Goal: Task Accomplishment & Management: Complete application form

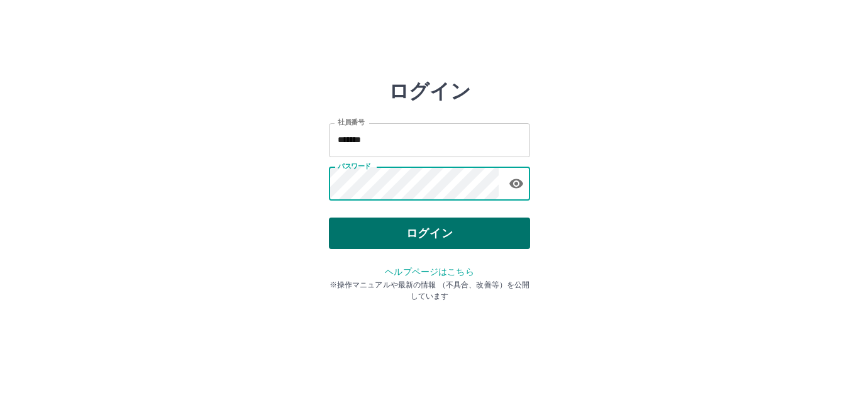
click at [422, 236] on button "ログイン" at bounding box center [429, 233] width 201 height 31
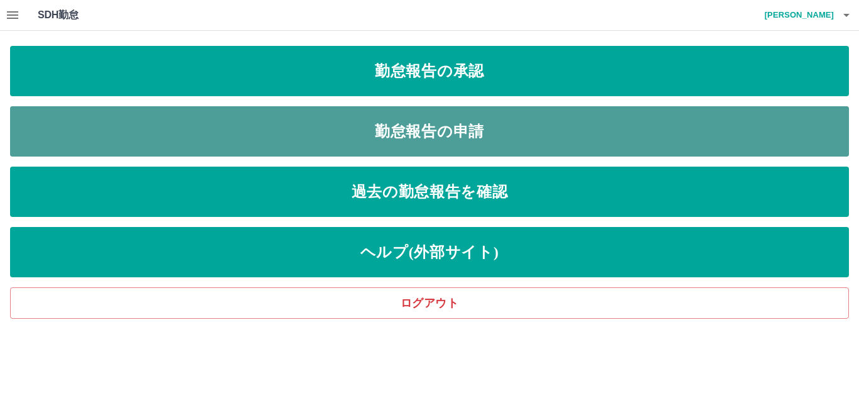
click at [432, 145] on link "勤怠報告の申請" at bounding box center [429, 131] width 839 height 50
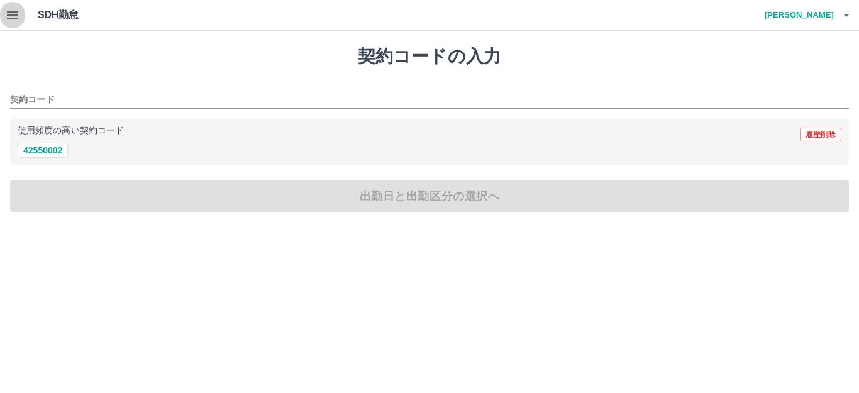
click at [14, 20] on icon "button" at bounding box center [12, 15] width 15 height 15
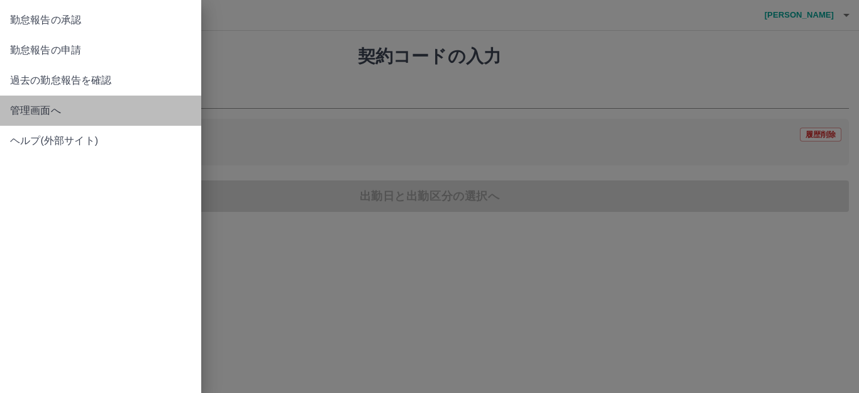
click at [41, 115] on span "管理画面へ" at bounding box center [100, 110] width 181 height 15
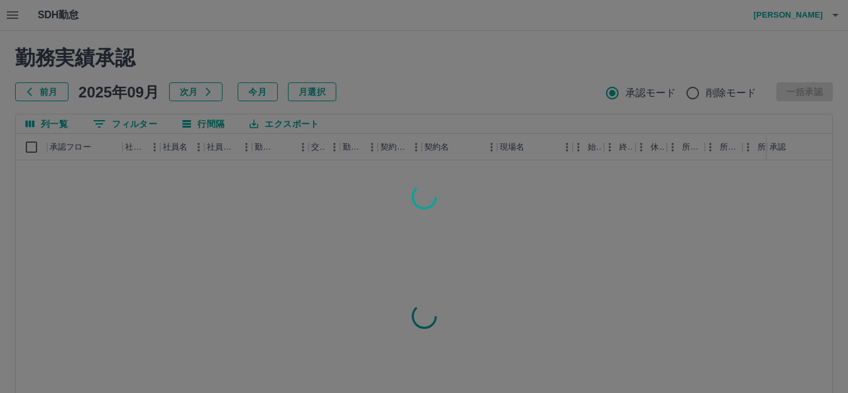
click at [12, 14] on div at bounding box center [424, 196] width 848 height 393
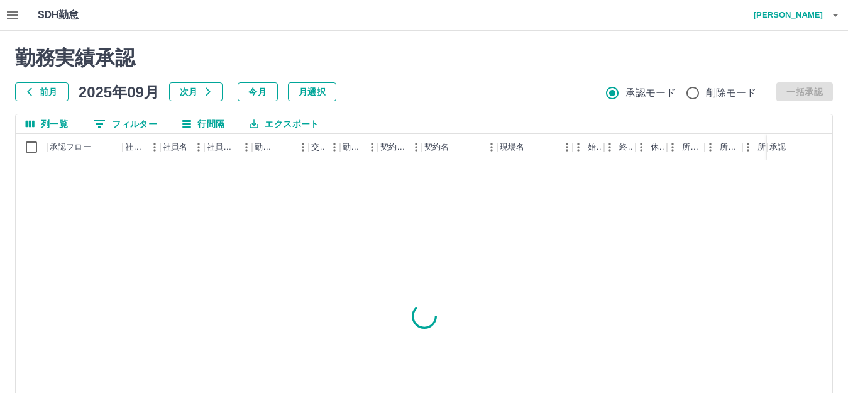
click at [12, 14] on icon "button" at bounding box center [12, 15] width 11 height 8
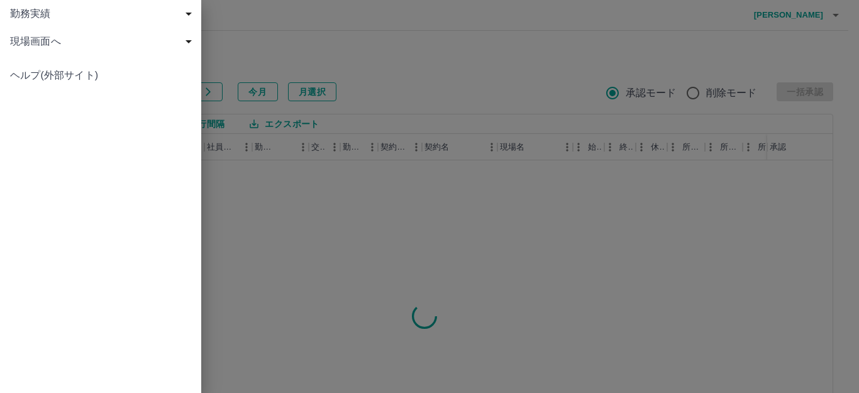
click at [43, 41] on span "現場画面へ" at bounding box center [103, 41] width 186 height 15
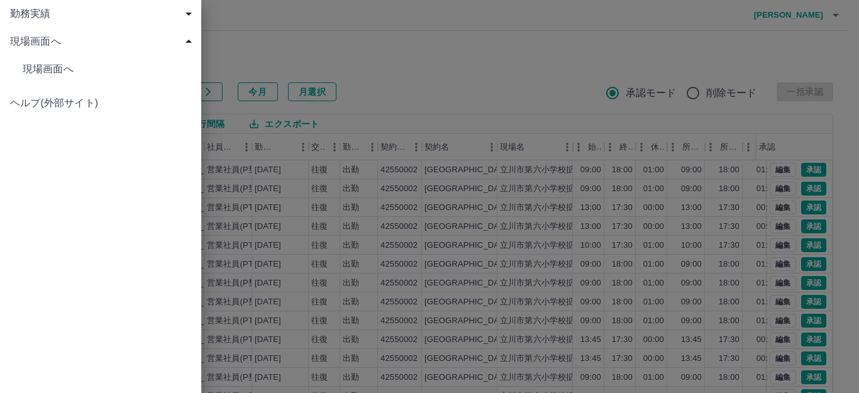
click at [432, 85] on div at bounding box center [429, 196] width 859 height 393
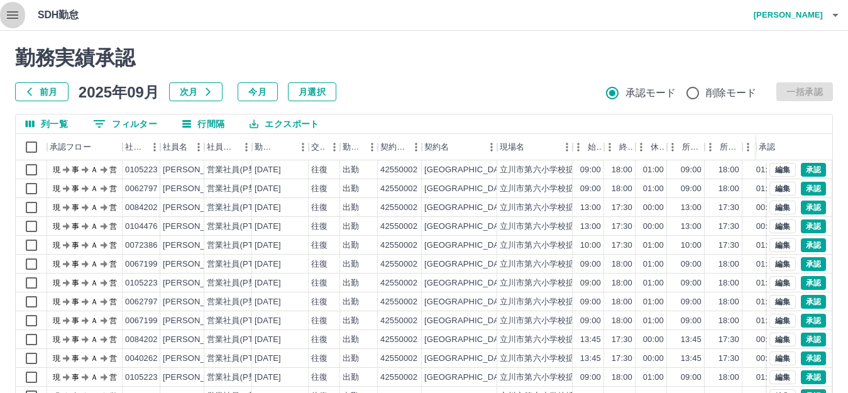
click at [13, 16] on icon "button" at bounding box center [12, 15] width 11 height 8
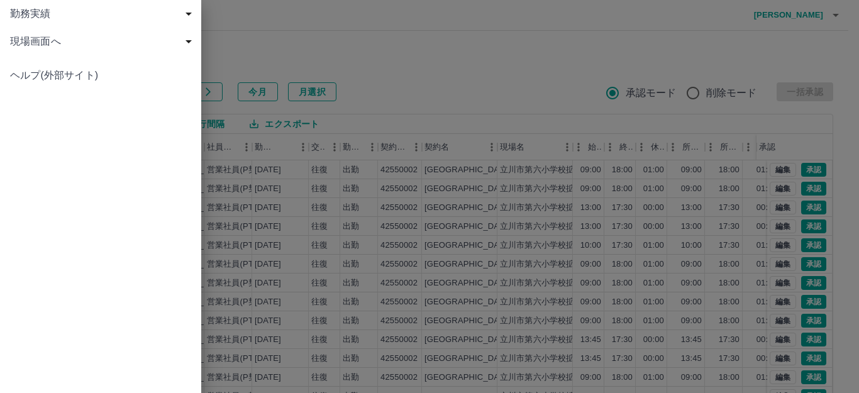
click at [55, 44] on span "現場画面へ" at bounding box center [103, 41] width 186 height 15
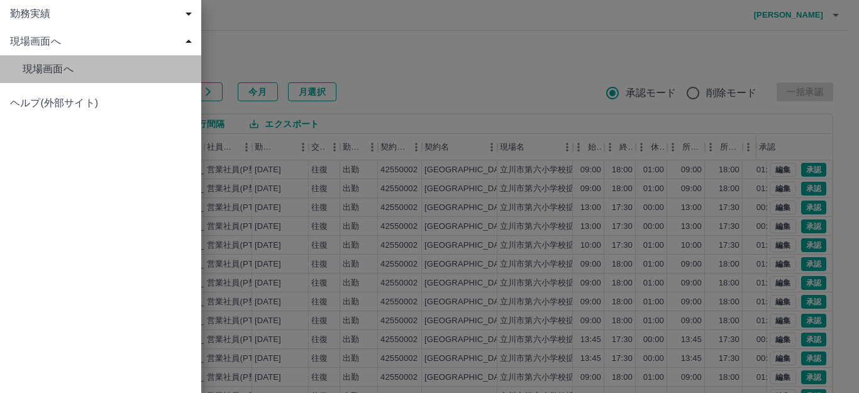
click at [68, 68] on span "現場画面へ" at bounding box center [107, 69] width 169 height 15
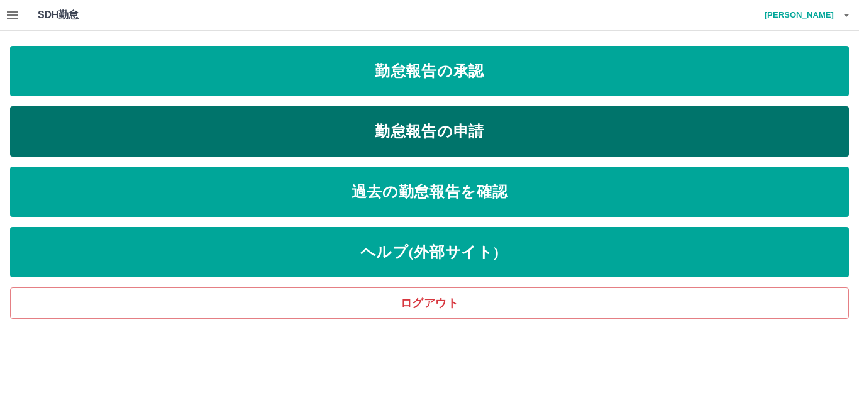
click at [489, 143] on link "勤怠報告の申請" at bounding box center [429, 131] width 839 height 50
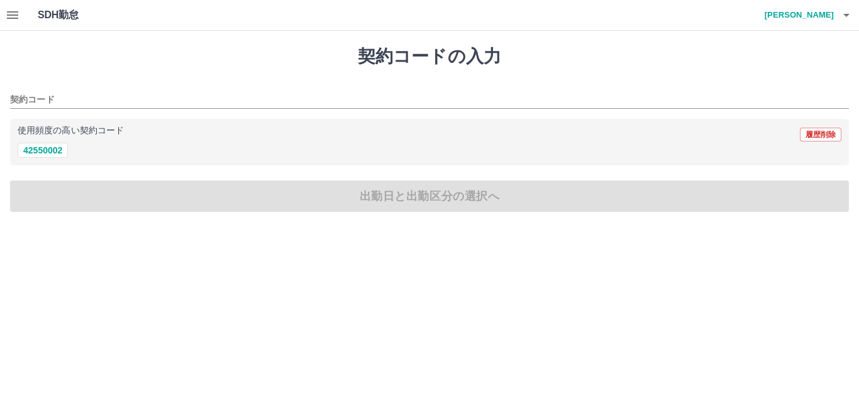
click at [119, 190] on div "契約コードの入力 契約コード 使用頻度の高い契約コード 履歴削除 42550002 出勤日と出勤区分の選択へ" at bounding box center [429, 129] width 859 height 196
click at [55, 152] on button "42550002" at bounding box center [43, 150] width 50 height 15
type input "********"
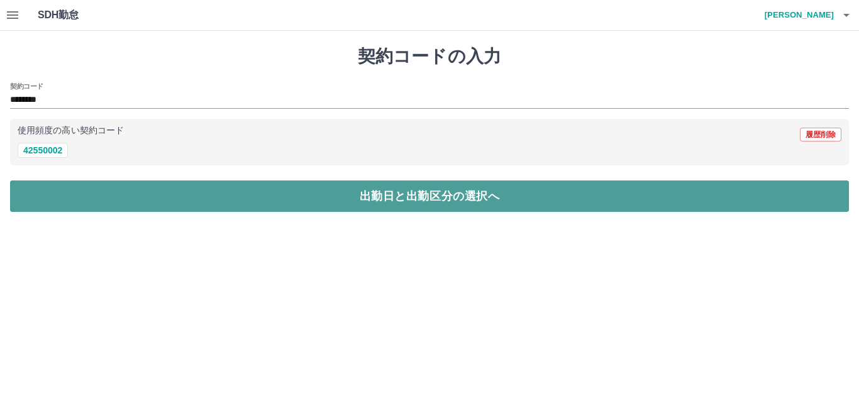
click at [91, 197] on button "出勤日と出勤区分の選択へ" at bounding box center [429, 195] width 839 height 31
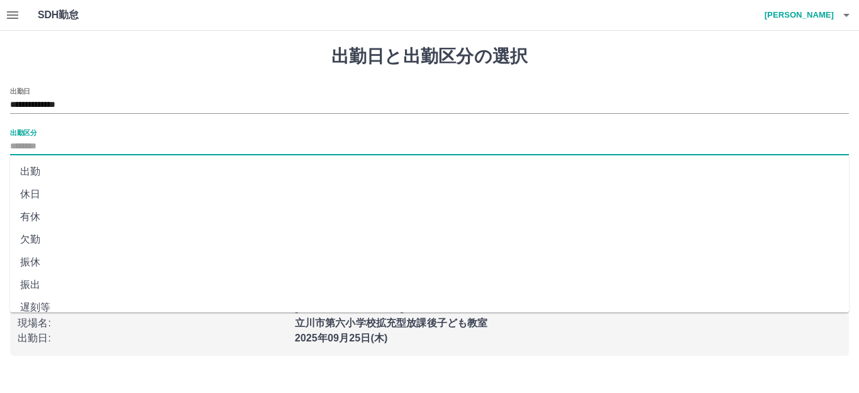
click at [30, 146] on input "出勤区分" at bounding box center [429, 147] width 839 height 16
click at [40, 175] on li "出勤" at bounding box center [429, 171] width 839 height 23
type input "**"
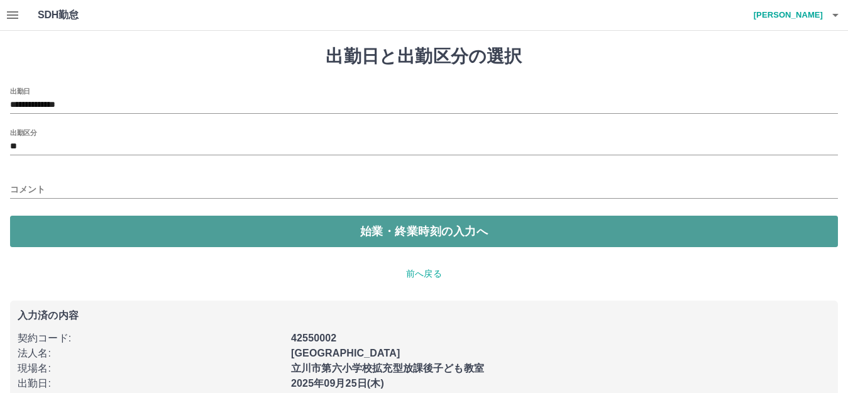
click at [97, 233] on button "始業・終業時刻の入力へ" at bounding box center [424, 231] width 828 height 31
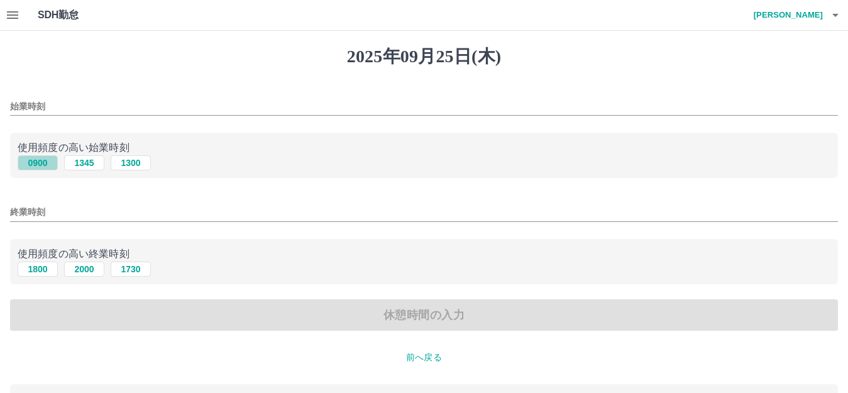
click at [36, 159] on button "0900" at bounding box center [38, 162] width 40 height 15
type input "****"
click at [44, 266] on button "1800" at bounding box center [38, 269] width 40 height 15
type input "****"
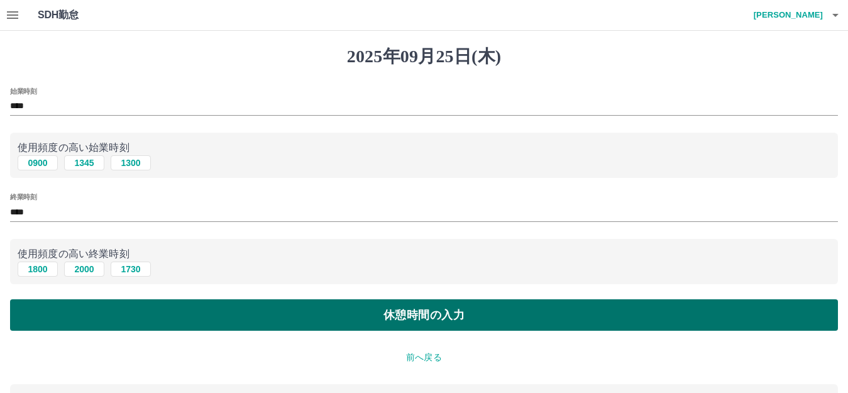
click at [135, 318] on button "休憩時間の入力" at bounding box center [424, 314] width 828 height 31
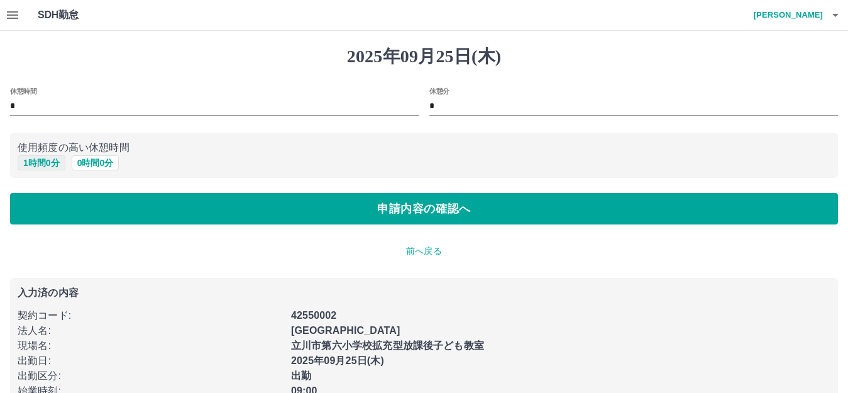
click at [42, 165] on button "1 時間 0 分" at bounding box center [42, 162] width 48 height 15
type input "*"
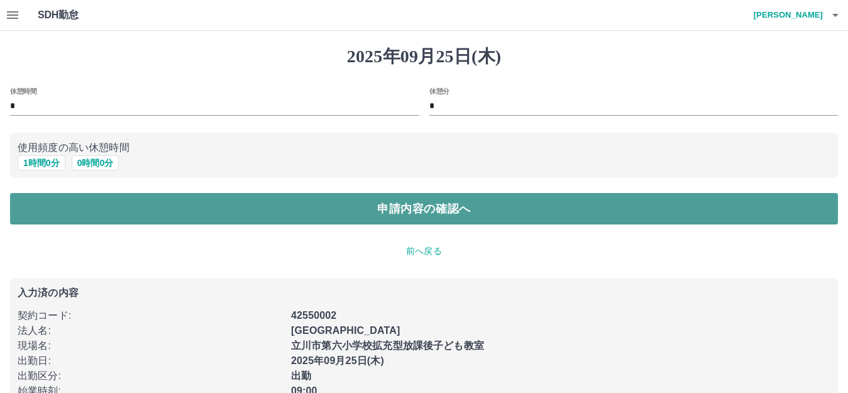
click at [59, 202] on button "申請内容の確認へ" at bounding box center [424, 208] width 828 height 31
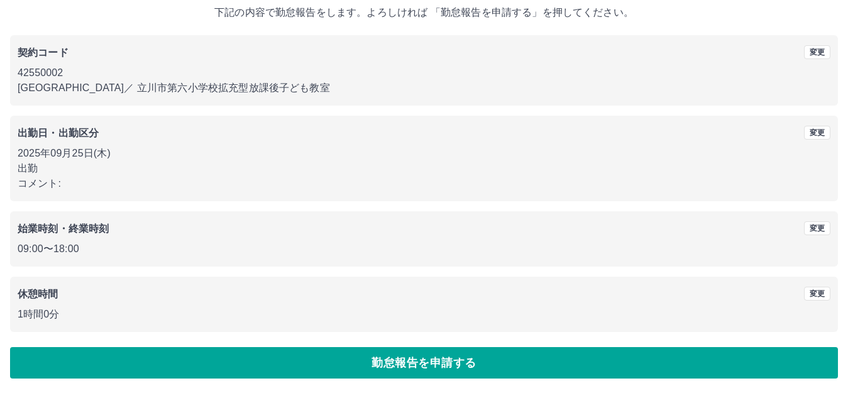
scroll to position [78, 0]
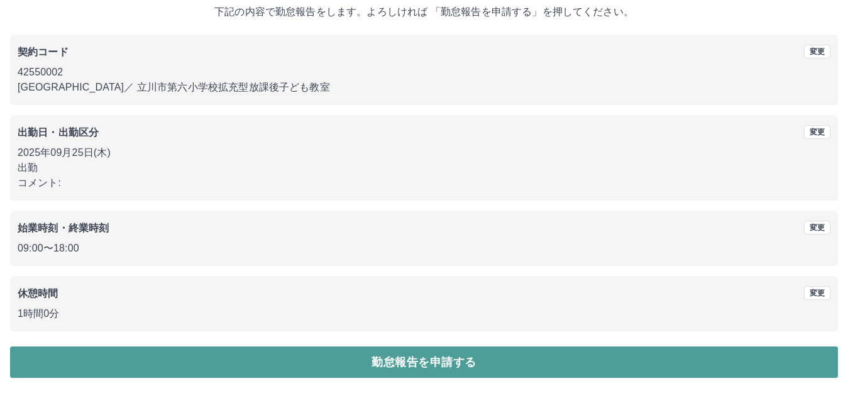
drag, startPoint x: 268, startPoint y: 363, endPoint x: 213, endPoint y: 342, distance: 59.9
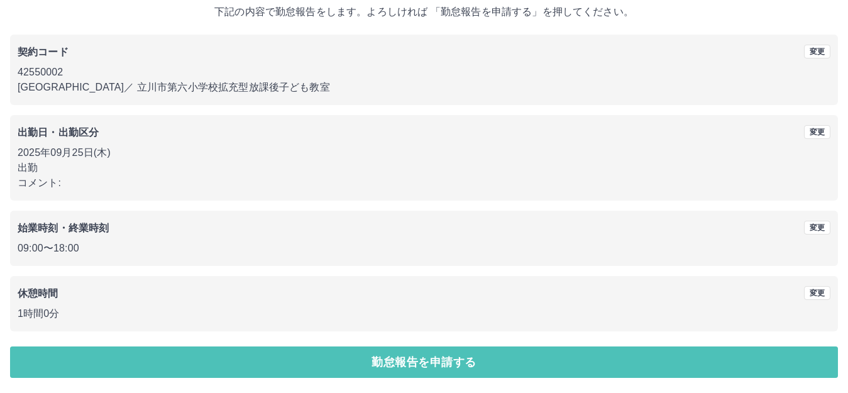
click at [267, 363] on button "勤怠報告を申請する" at bounding box center [424, 361] width 828 height 31
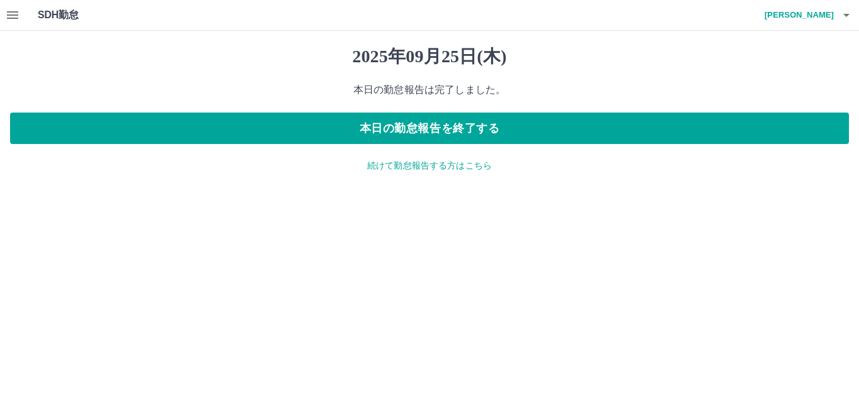
click at [18, 17] on icon "button" at bounding box center [12, 15] width 15 height 15
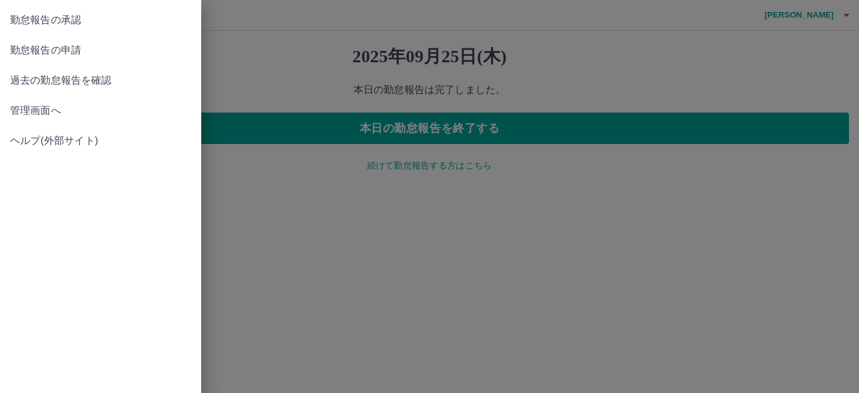
click at [45, 113] on span "管理画面へ" at bounding box center [100, 110] width 181 height 15
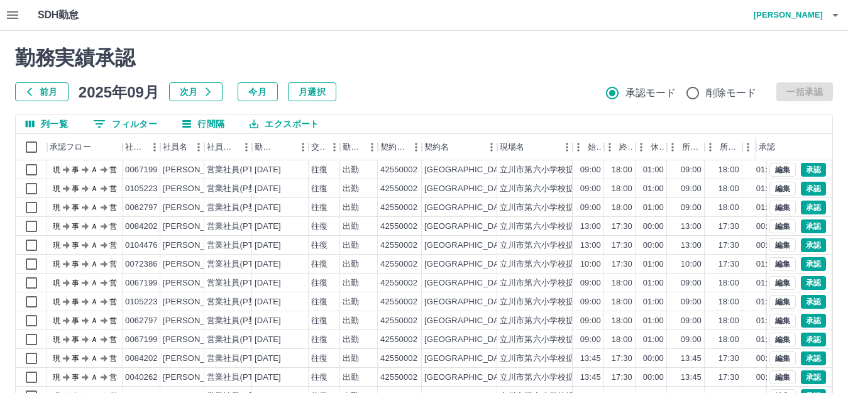
click at [122, 125] on button "0 フィルター" at bounding box center [125, 123] width 84 height 19
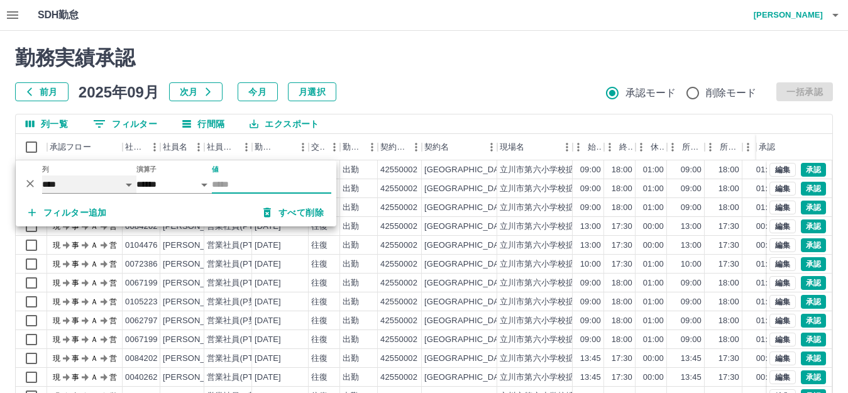
click at [127, 183] on select "**** *** **** *** *** **** ***** *** *** ** ** ** **** **** **** ** ** *** ****…" at bounding box center [89, 184] width 94 height 18
click at [42, 175] on select "**** *** **** *** *** **** ***** *** *** ** ** ** **** **** **** ** ** *** ****…" at bounding box center [89, 184] width 94 height 18
select select "**********"
select select "*****"
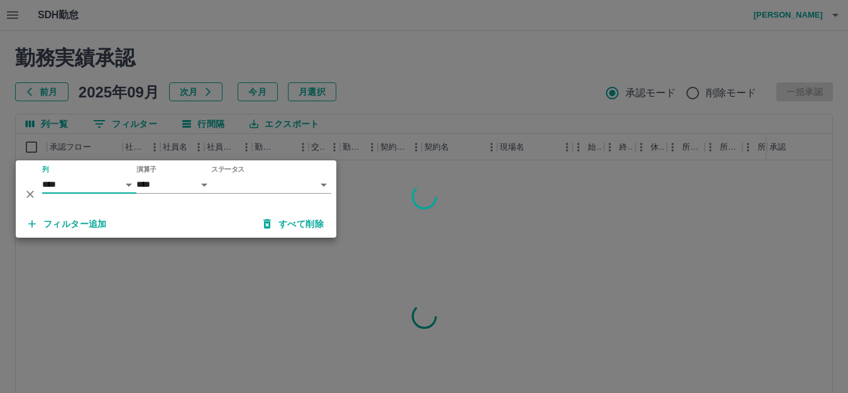
click at [323, 185] on body "SDH勤怠 坂本　純子 勤務実績承認 前月 2025年09月 次月 今月 月選択 承認モード 削除モード 一括承認 列一覧 0 フィルター 行間隔 エクスポー…" at bounding box center [424, 265] width 848 height 531
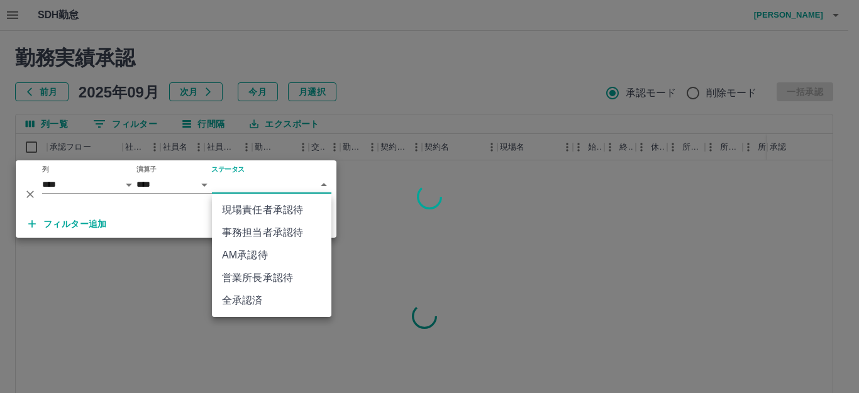
click at [284, 207] on li "現場責任者承認待" at bounding box center [271, 210] width 119 height 23
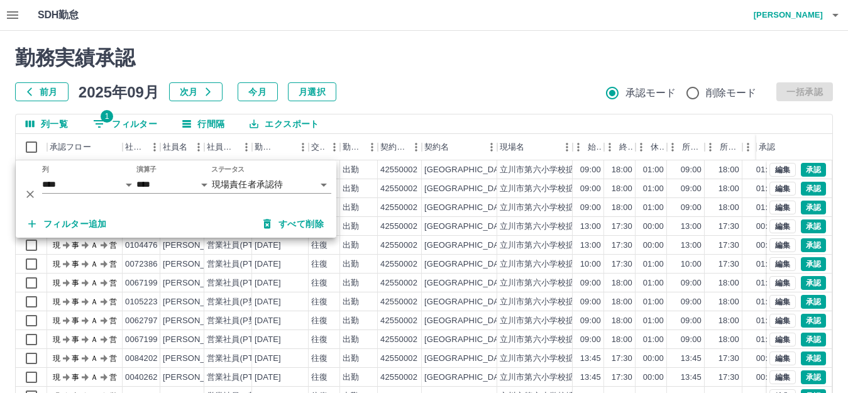
click at [416, 78] on div "勤務実績承認 前月 2025年09月 次月 今月 月選択 承認モード 削除モード 一括承認" at bounding box center [424, 73] width 818 height 55
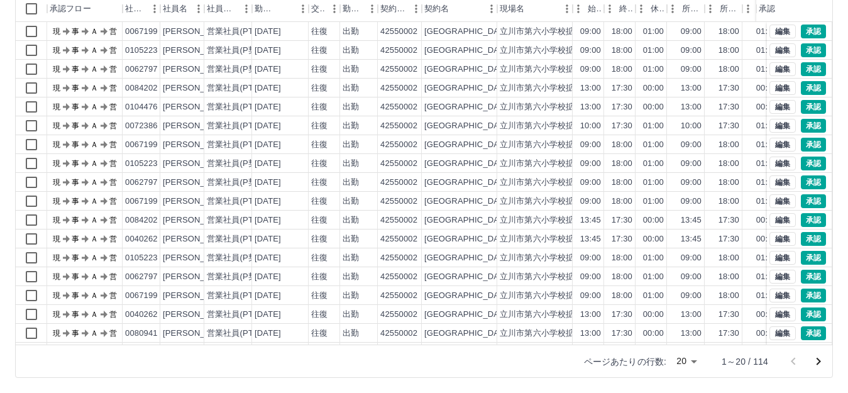
scroll to position [65, 0]
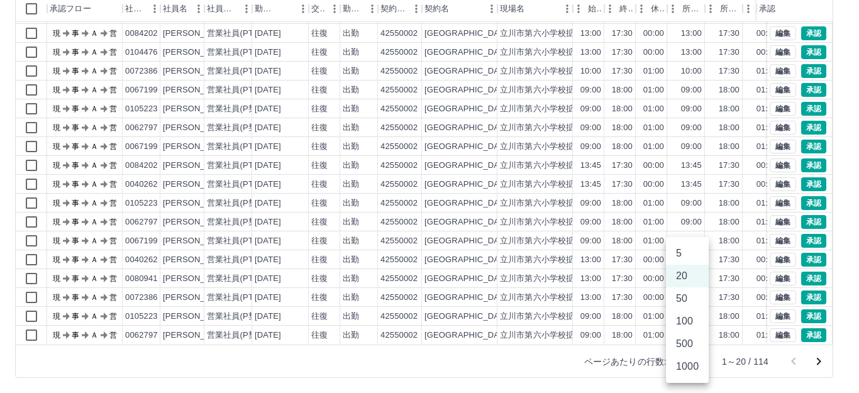
click at [692, 362] on body "SDH勤怠 坂本　純子 勤務実績承認 前月 2025年09月 次月 今月 月選択 承認モード 削除モード 一括承認 列一覧 1 フィルター 行間隔 エクスポー…" at bounding box center [429, 127] width 859 height 531
click at [686, 341] on li "500" at bounding box center [687, 344] width 43 height 23
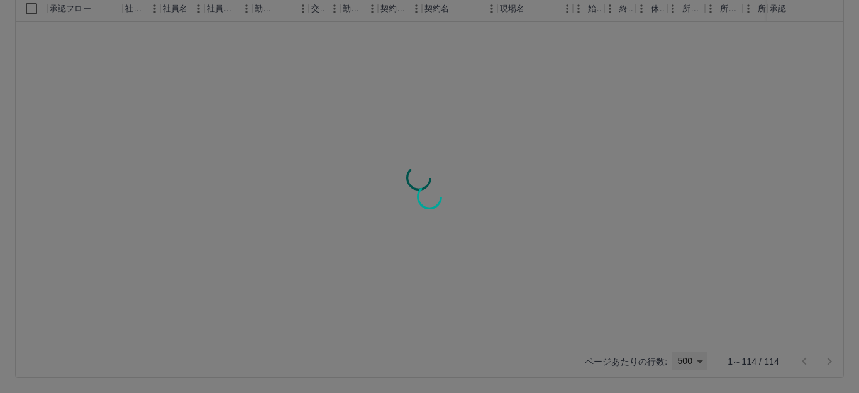
type input "***"
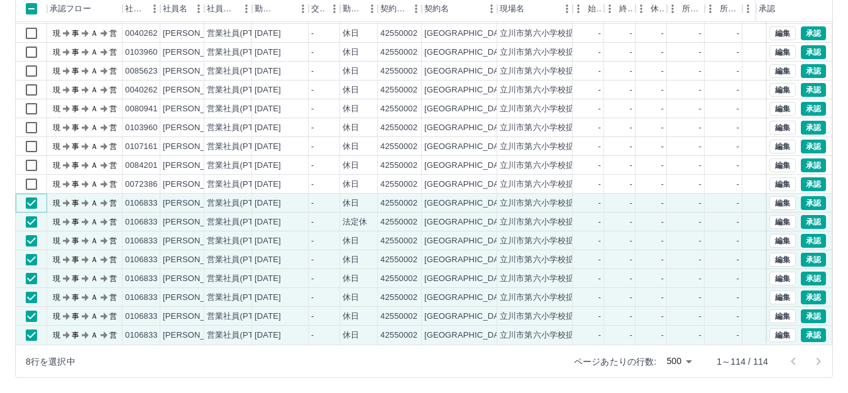
scroll to position [0, 0]
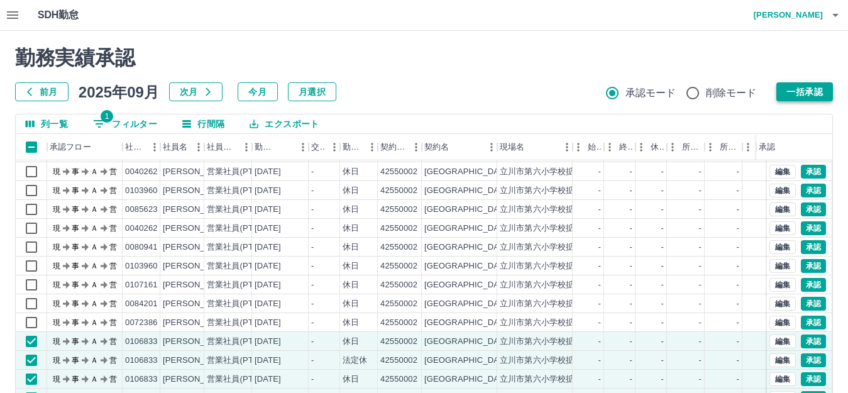
click at [805, 96] on button "一括承認" at bounding box center [805, 91] width 57 height 19
click at [819, 90] on button "一括承認" at bounding box center [805, 91] width 57 height 19
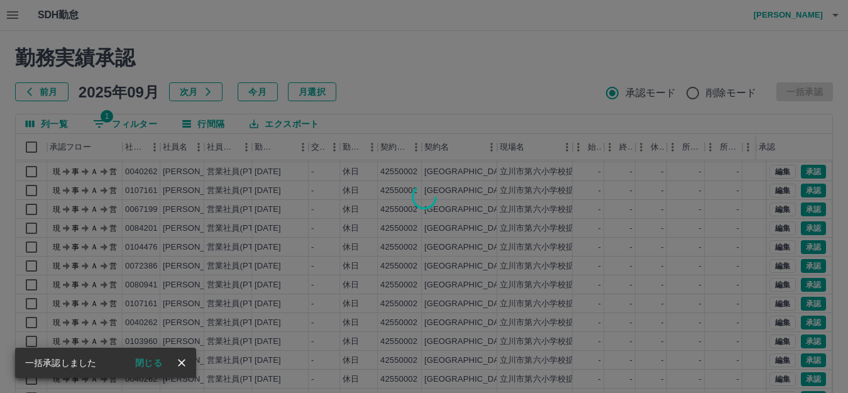
scroll to position [1688, 0]
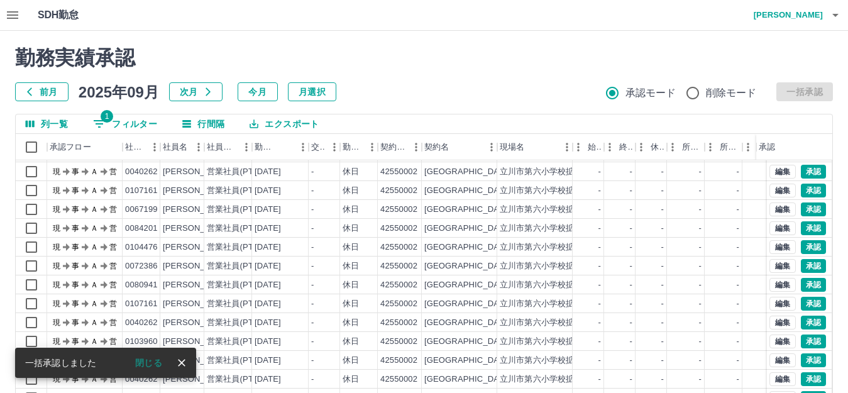
click at [182, 359] on icon "close" at bounding box center [181, 363] width 13 height 13
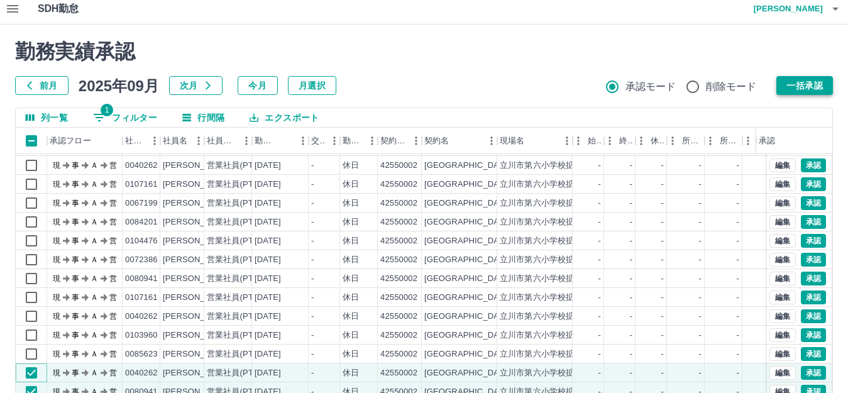
scroll to position [6, 0]
click at [824, 88] on button "一括承認" at bounding box center [805, 86] width 57 height 19
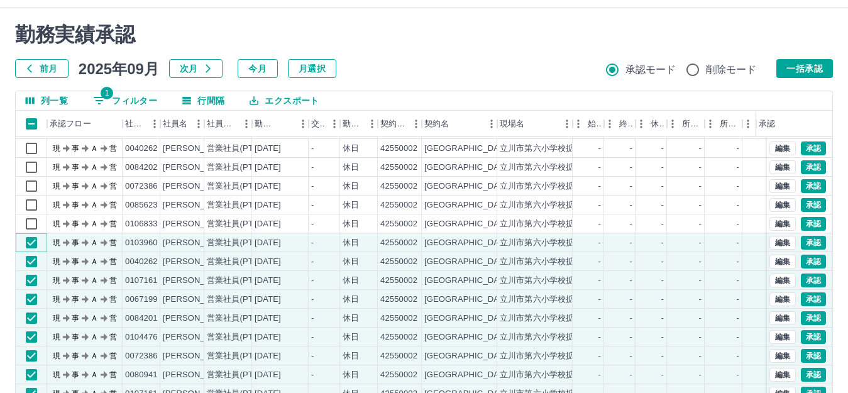
scroll to position [0, 0]
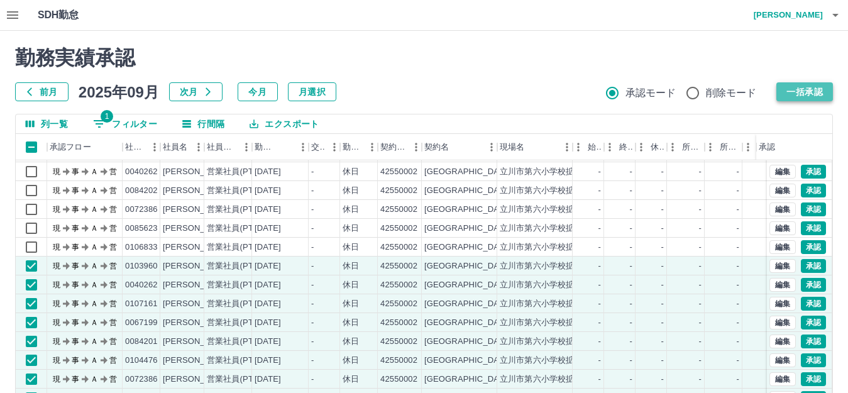
click at [799, 89] on button "一括承認" at bounding box center [805, 91] width 57 height 19
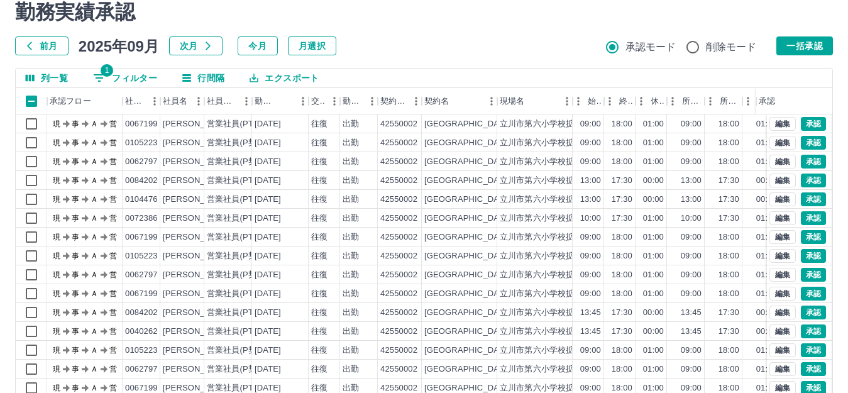
scroll to position [45, 0]
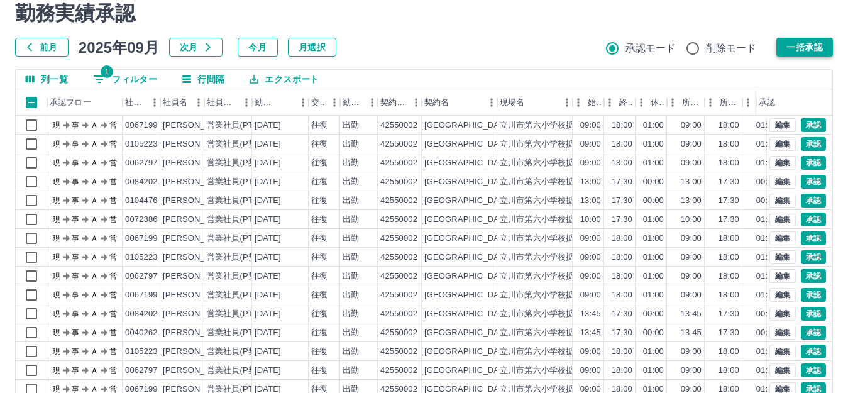
click at [795, 48] on button "一括承認" at bounding box center [805, 47] width 57 height 19
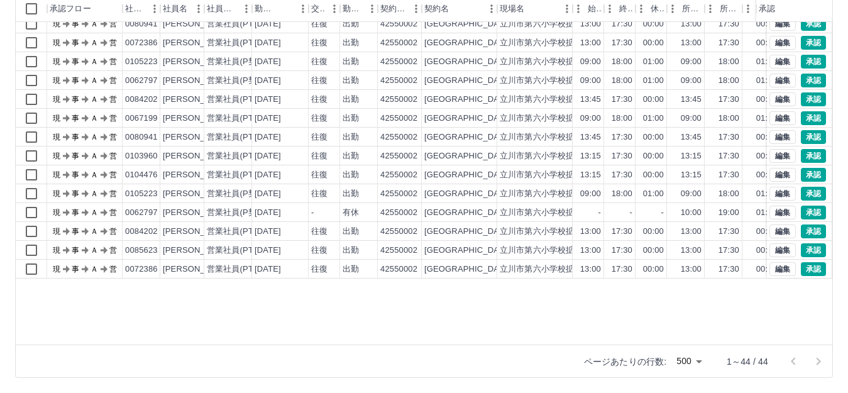
scroll to position [141, 0]
